Goal: Information Seeking & Learning: Learn about a topic

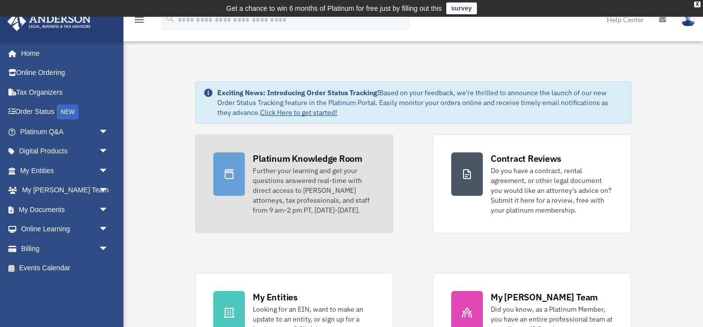
click at [321, 171] on div "Further your learning and get your questions answered real-time with direct acc…" at bounding box center [314, 190] width 122 height 49
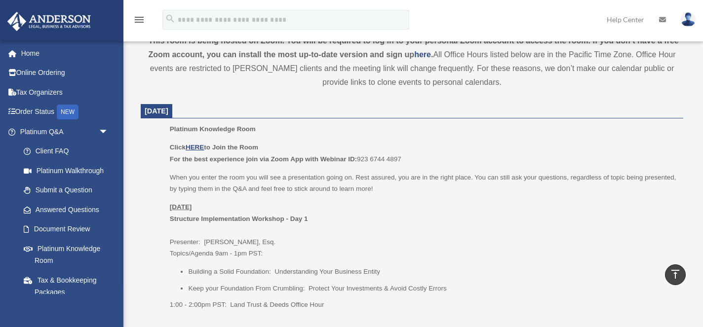
scroll to position [372, 0]
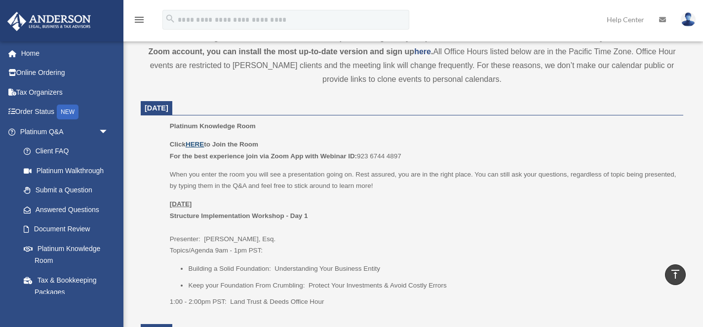
click at [195, 142] on u "HERE" at bounding box center [195, 144] width 18 height 7
click at [201, 143] on u "HERE" at bounding box center [195, 144] width 18 height 7
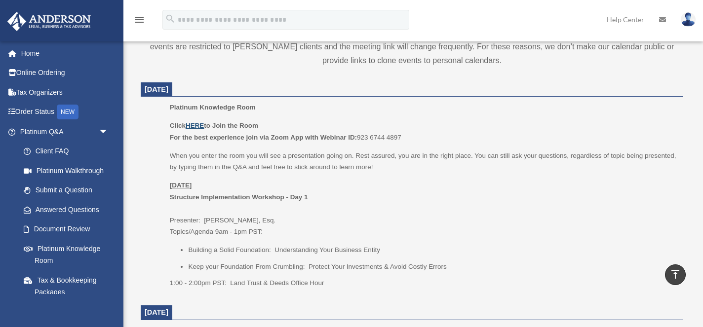
scroll to position [393, 0]
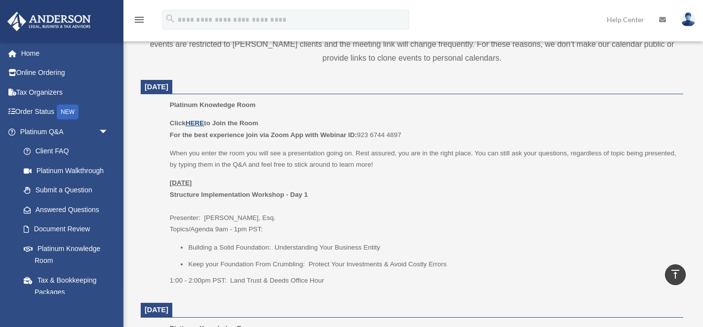
click at [201, 123] on u "HERE" at bounding box center [195, 122] width 18 height 7
click at [689, 22] on img at bounding box center [688, 19] width 15 height 14
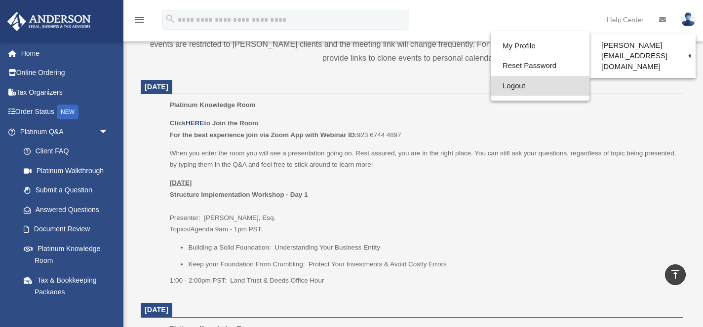
click at [509, 86] on link "Logout" at bounding box center [540, 86] width 99 height 20
